Goal: Task Accomplishment & Management: Use online tool/utility

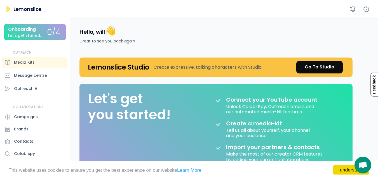
click at [324, 64] on div "Go To Studio" at bounding box center [320, 67] width 30 height 7
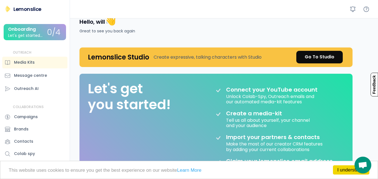
scroll to position [11, 0]
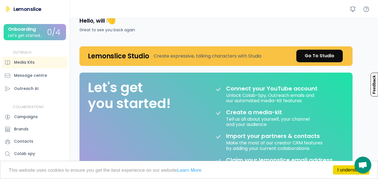
click at [262, 114] on div "Create a media-kit" at bounding box center [261, 112] width 70 height 7
click at [301, 154] on div "Import your partners & contacts Make the most of our creator CRM features by ad…" at bounding box center [283, 145] width 114 height 24
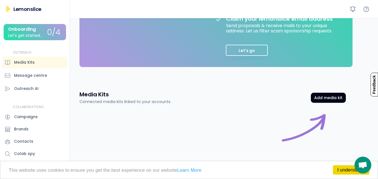
scroll to position [152, 0]
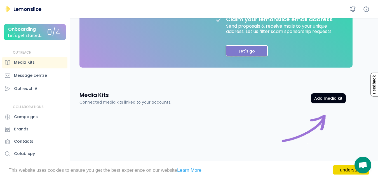
click at [252, 48] on button "Let's go" at bounding box center [247, 50] width 42 height 11
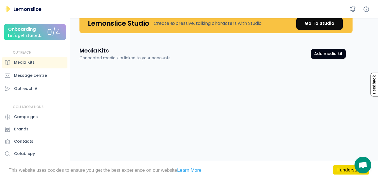
scroll to position [0, 0]
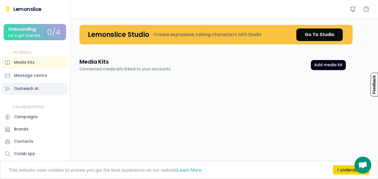
click at [39, 90] on div "Outreach AI" at bounding box center [34, 89] width 65 height 12
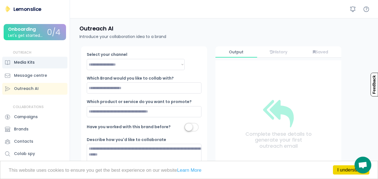
click at [32, 61] on div "Media Kits" at bounding box center [24, 63] width 21 height 6
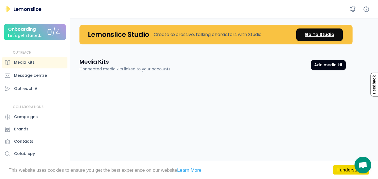
click at [312, 32] on div "Go To Studio" at bounding box center [320, 34] width 30 height 7
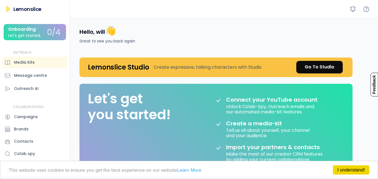
scroll to position [33, 0]
